Goal: Transaction & Acquisition: Subscribe to service/newsletter

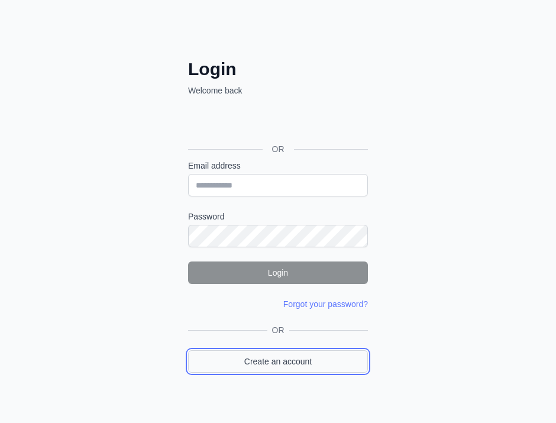
click at [361, 361] on link "Create an account" at bounding box center [278, 361] width 180 height 22
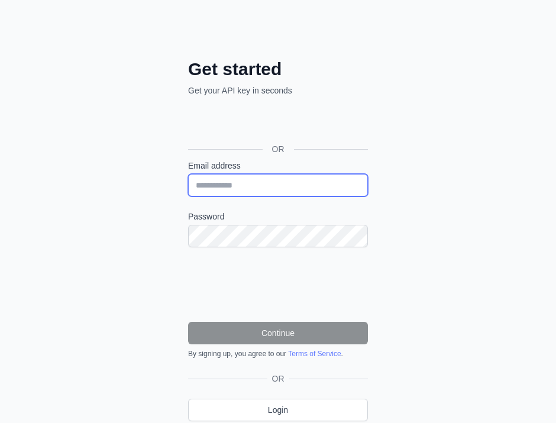
click at [341, 178] on input "Email address" at bounding box center [278, 185] width 180 height 22
paste input "**********"
type input "**********"
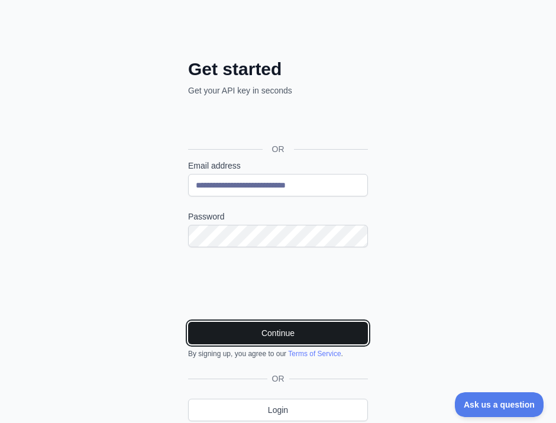
click at [295, 328] on button "Continue" at bounding box center [278, 333] width 180 height 22
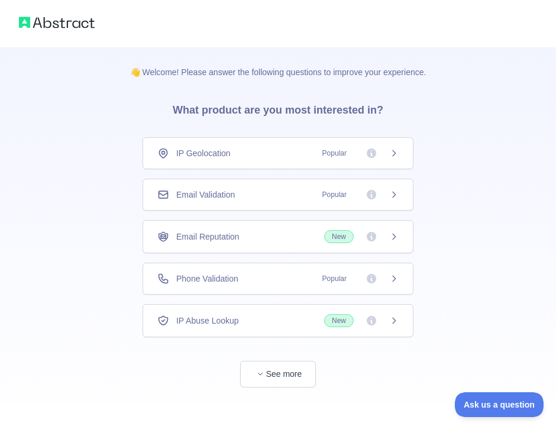
click at [292, 199] on div "Email Validation Popular" at bounding box center [277, 195] width 241 height 12
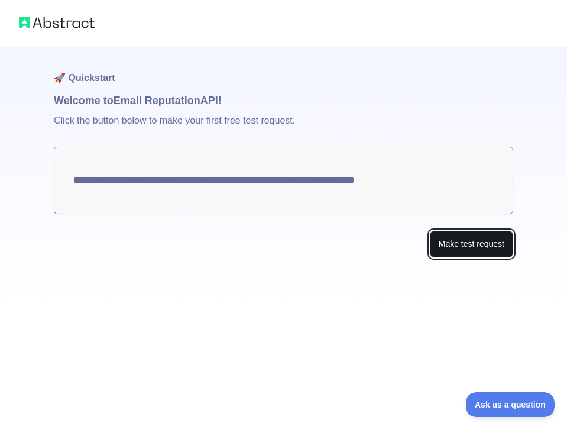
click at [458, 247] on button "Make test request" at bounding box center [471, 244] width 83 height 27
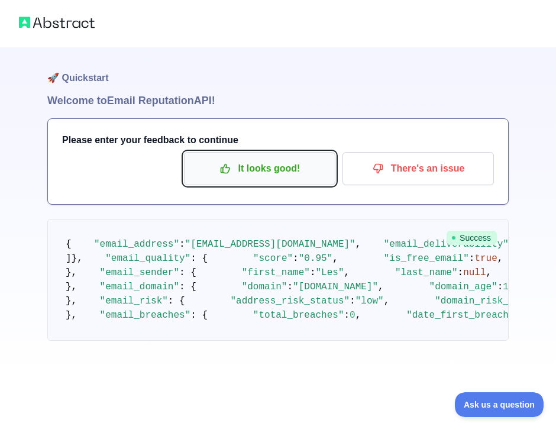
click at [280, 159] on p "It looks good!" at bounding box center [260, 169] width 134 height 20
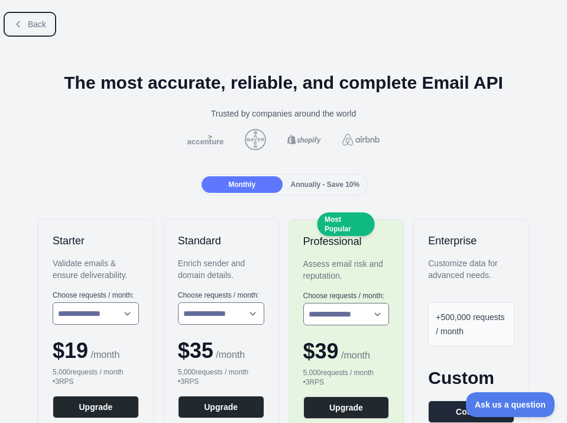
click at [47, 26] on button "Back" at bounding box center [30, 24] width 48 height 20
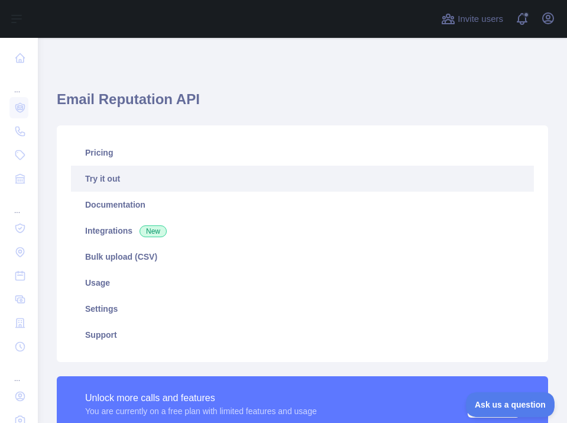
type textarea "**********"
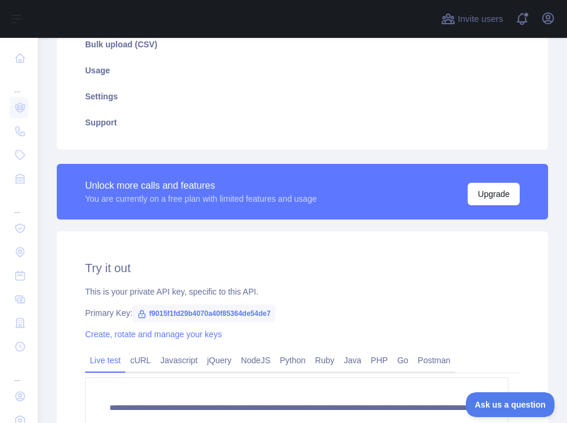
scroll to position [222, 0]
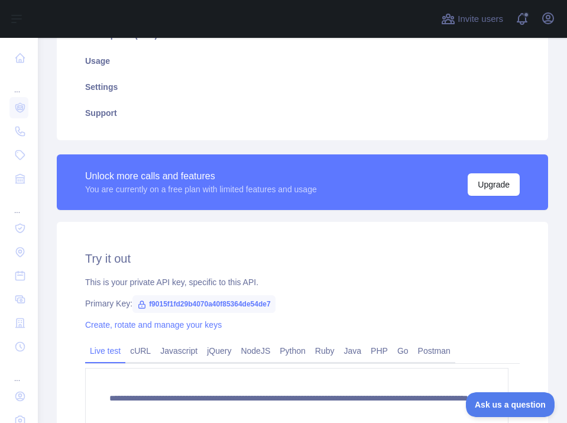
click at [259, 298] on span "f9015f1fd29b4070a40f85364de54de7" at bounding box center [203, 304] width 143 height 18
click at [347, 298] on div "Primary Key: f9015f1fd29b4070a40f85364de54de7" at bounding box center [302, 304] width 435 height 12
click at [260, 299] on span "f9015f1fd29b4070a40f85364de54de7" at bounding box center [203, 304] width 143 height 18
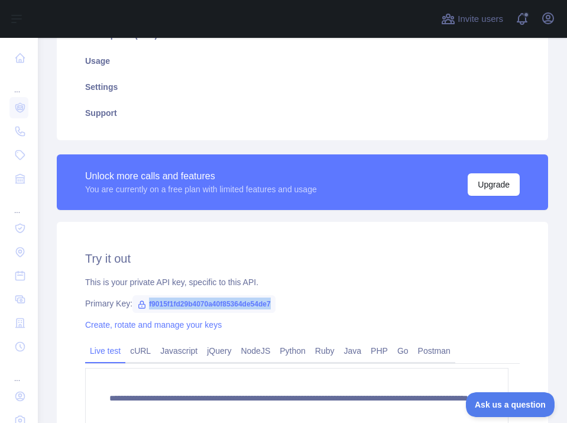
click at [260, 299] on span "f9015f1fd29b4070a40f85364de54de7" at bounding box center [203, 304] width 143 height 18
copy span "f9015f1fd29b4070a40f85364de54de7"
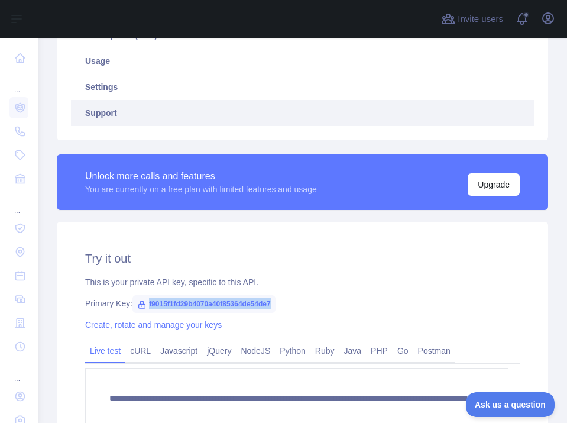
drag, startPoint x: 412, startPoint y: 108, endPoint x: 409, endPoint y: 116, distance: 8.8
click at [412, 107] on link "Support" at bounding box center [302, 113] width 463 height 26
